Goal: Transaction & Acquisition: Purchase product/service

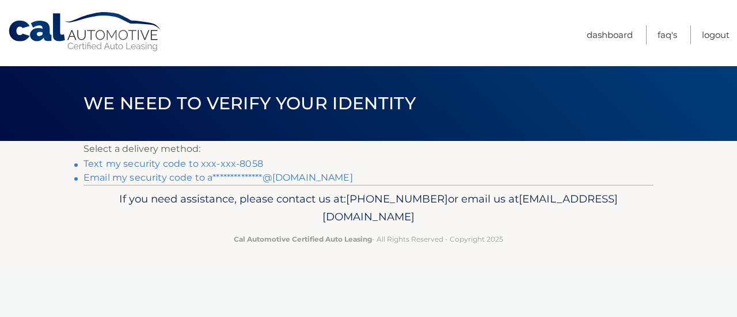
click at [168, 166] on link "Text my security code to xxx-xxx-8058" at bounding box center [174, 163] width 180 height 11
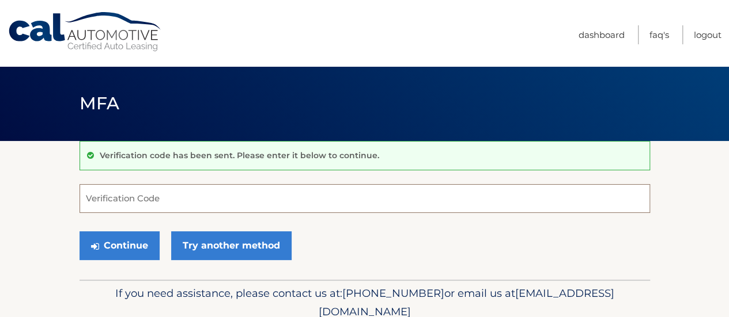
click at [123, 195] on input "Verification Code" at bounding box center [365, 198] width 570 height 29
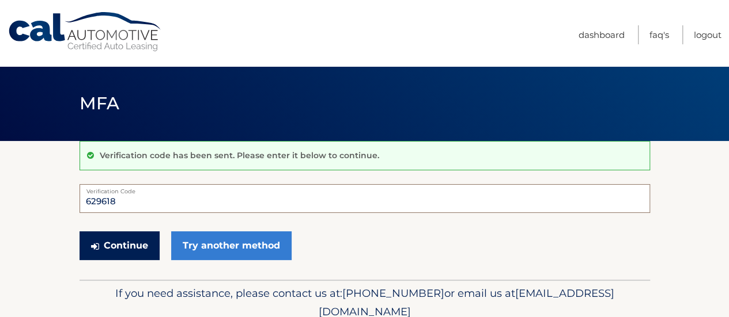
type input "629618"
click at [125, 245] on button "Continue" at bounding box center [120, 246] width 80 height 29
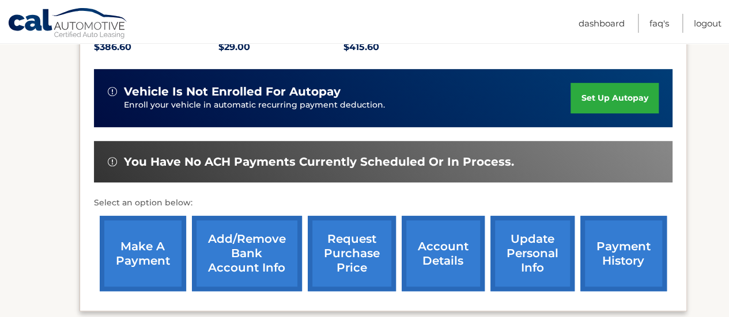
scroll to position [288, 0]
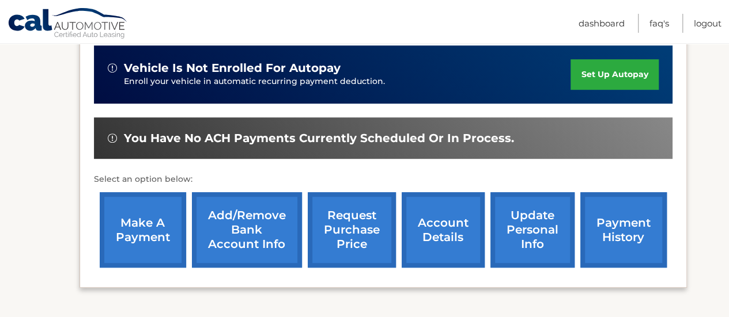
drag, startPoint x: 126, startPoint y: 224, endPoint x: 120, endPoint y: 213, distance: 12.9
click at [125, 224] on link "make a payment" at bounding box center [143, 229] width 86 height 75
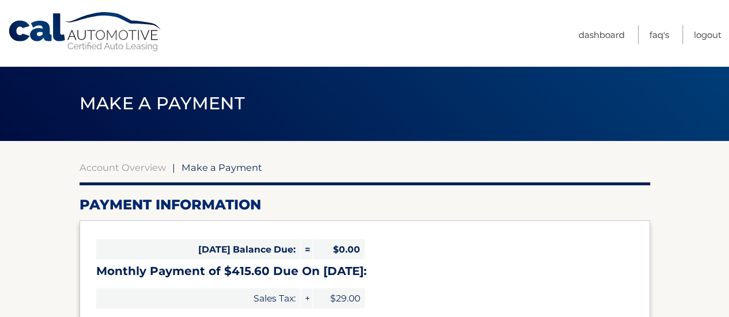
select select "MDFkOTcyMTktNTU3OC00YTgzLWI0Y2QtYTE4NDI5ODhhZGQ3"
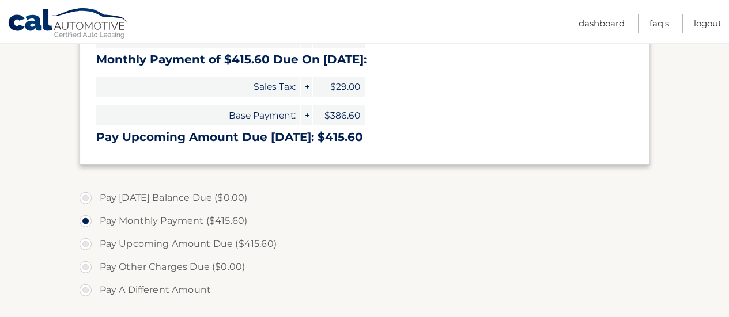
scroll to position [230, 0]
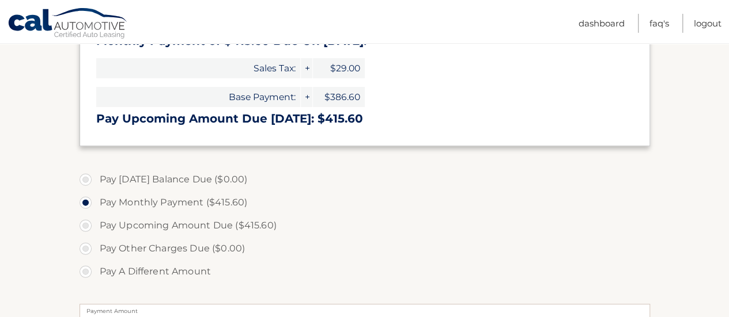
click at [85, 224] on label "Pay Upcoming Amount Due ($415.60)" at bounding box center [365, 225] width 570 height 23
click at [85, 224] on input "Pay Upcoming Amount Due ($415.60)" at bounding box center [90, 223] width 12 height 18
radio input "true"
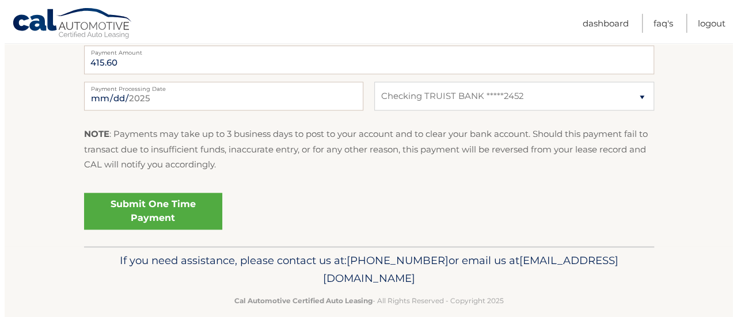
scroll to position [505, 0]
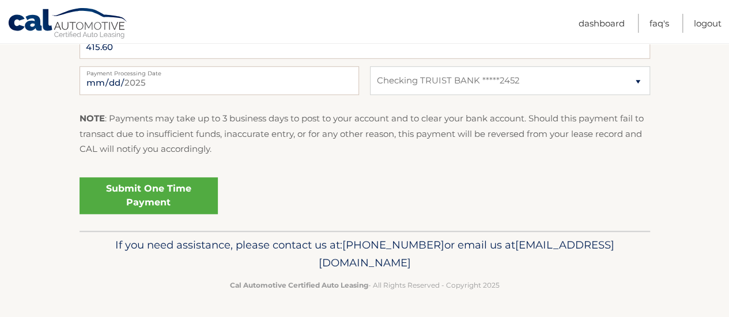
click at [153, 199] on link "Submit One Time Payment" at bounding box center [149, 195] width 138 height 37
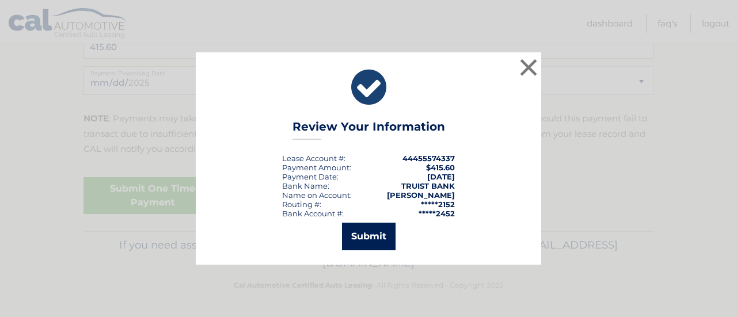
click at [368, 236] on button "Submit" at bounding box center [369, 237] width 54 height 28
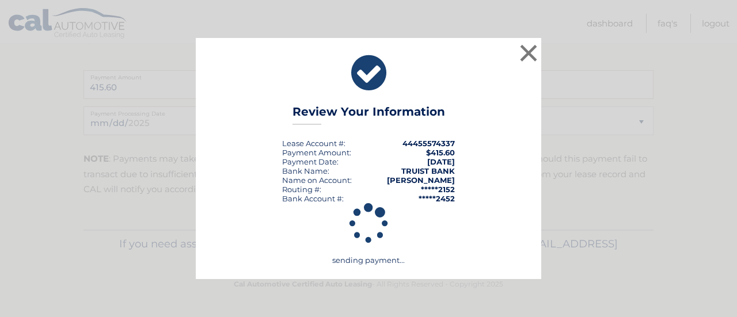
scroll to position [463, 0]
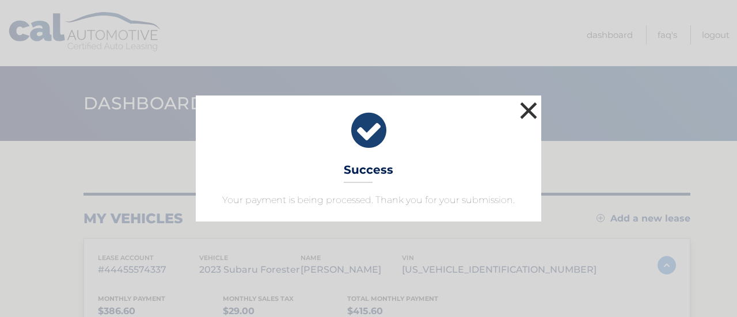
click at [532, 114] on button "×" at bounding box center [528, 110] width 23 height 23
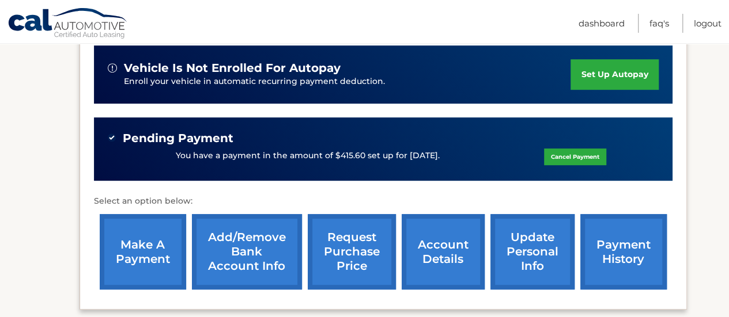
scroll to position [346, 0]
